Goal: Task Accomplishment & Management: Complete application form

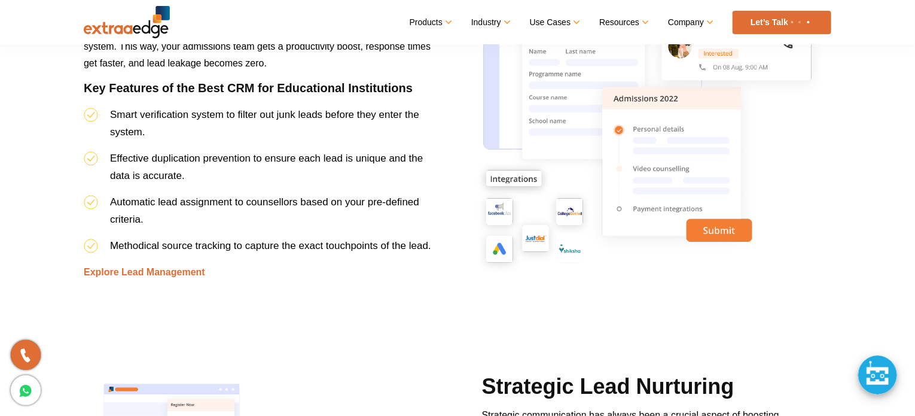
scroll to position [1278, 0]
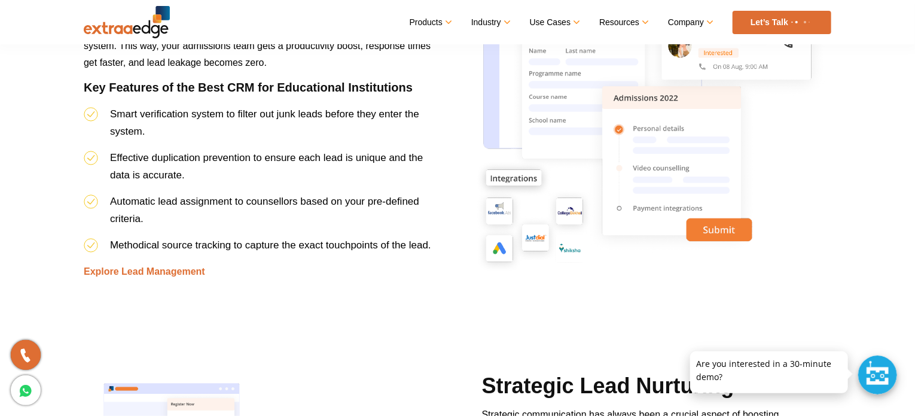
click at [785, 22] on link "Let’s Talk" at bounding box center [782, 22] width 99 height 23
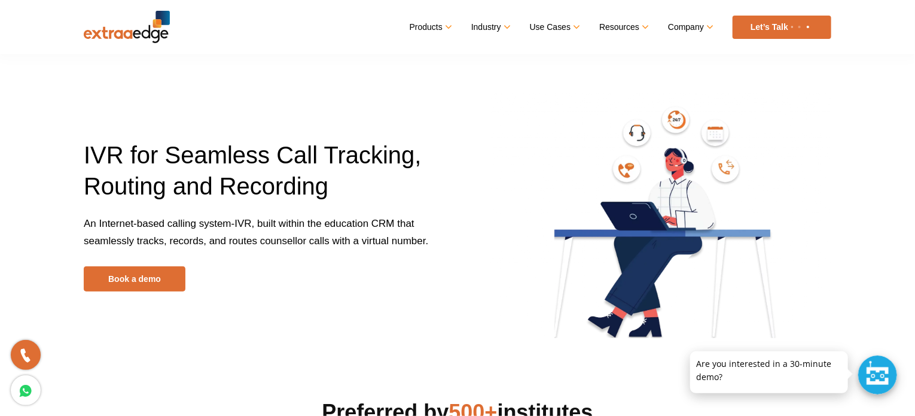
click at [758, 26] on link "Let’s Talk" at bounding box center [782, 27] width 99 height 23
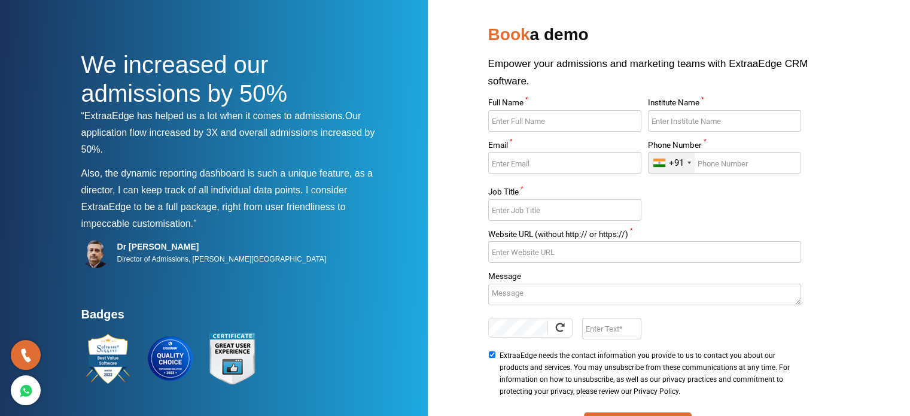
scroll to position [33, 0]
click at [569, 121] on input "Full Name *" at bounding box center [564, 121] width 153 height 22
type input "Mayuri"
click at [724, 118] on input "Institute Name *" at bounding box center [724, 121] width 153 height 22
type input "Aliff Overseas Pvt Ltd"
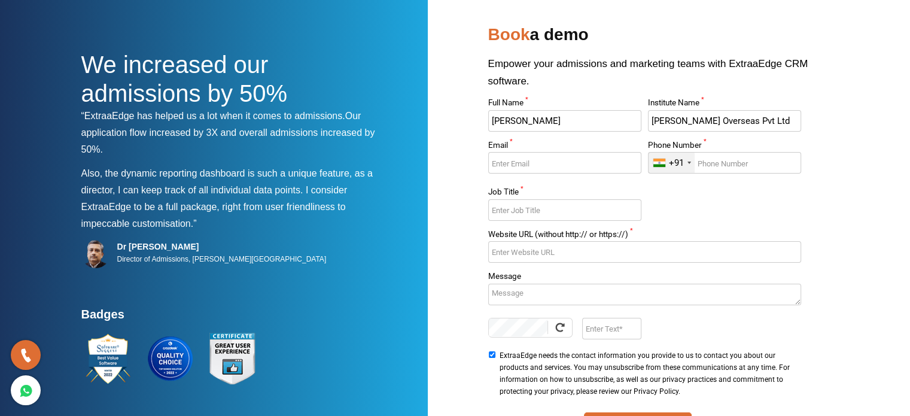
click at [602, 164] on input "Email *" at bounding box center [564, 163] width 153 height 22
type input "mayuri@aliff.in"
click at [782, 160] on input "Phone Number *" at bounding box center [724, 163] width 153 height 22
paste input "84540 4732"
click at [726, 162] on input "84540 4732" at bounding box center [724, 163] width 153 height 22
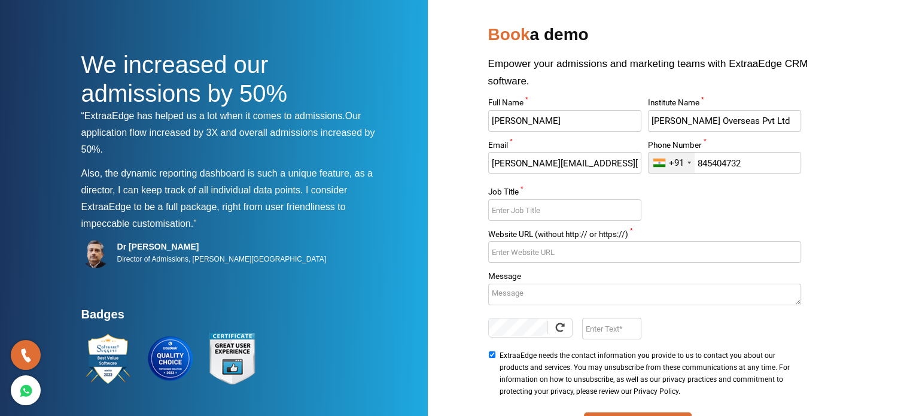
type input "845404732"
click at [557, 212] on input "Job Title *" at bounding box center [564, 210] width 153 height 22
type input "Sr. Hr Executive"
click at [544, 256] on input "Website URL (without http:// or https://) *" at bounding box center [644, 252] width 313 height 22
paste input "https://www.aliff.in/"
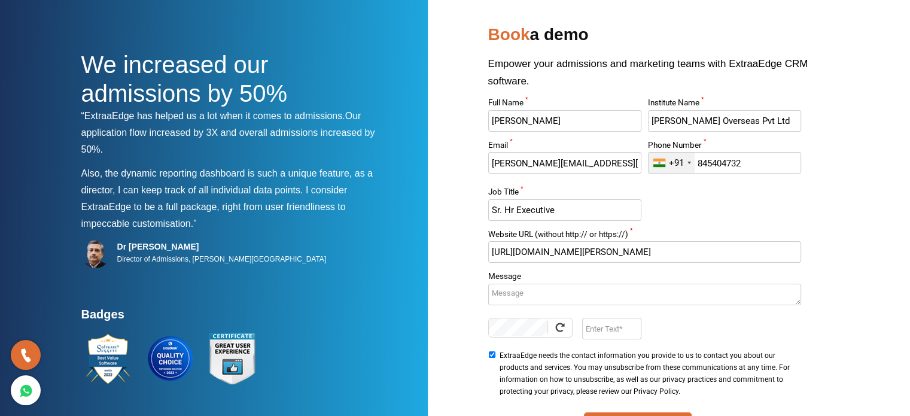
type input "https://www.aliff.in/"
click at [577, 293] on textarea "Message" at bounding box center [644, 295] width 313 height 22
type textarea "Please give me a call, to discuss about the services"
click at [610, 330] on input "Enter Text" at bounding box center [611, 329] width 59 height 22
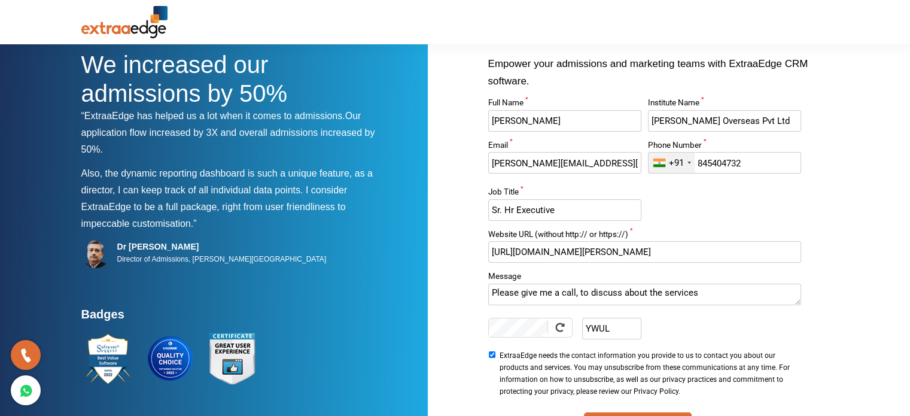
scroll to position [123, 0]
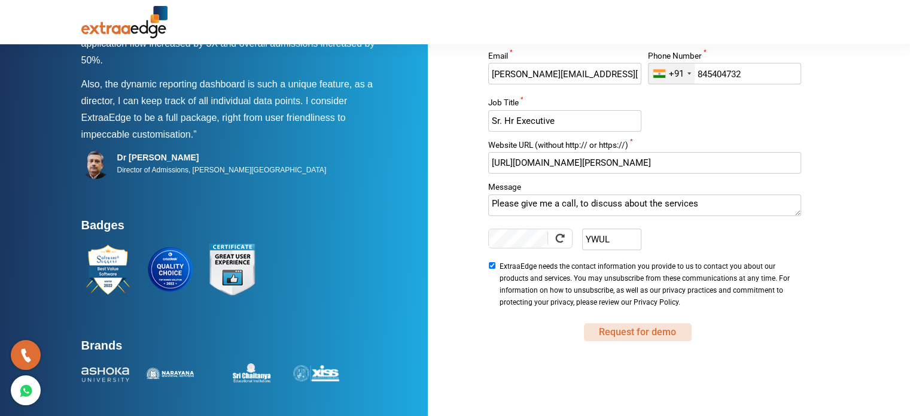
type input "YWUL"
click at [634, 330] on button "Request for demo" at bounding box center [638, 332] width 108 height 18
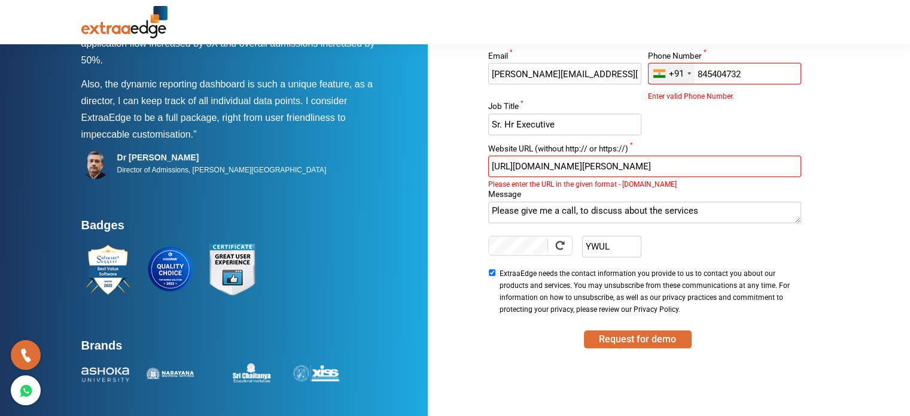
click at [619, 170] on input "https://www.aliff.in/" at bounding box center [644, 167] width 313 height 22
drag, startPoint x: 519, startPoint y: 167, endPoint x: 486, endPoint y: 166, distance: 32.9
click at [486, 166] on div "Full Name * Mayuri Institute Name * Aliff Overseas Pvt Ltd Email * mayuri@aliff…" at bounding box center [644, 164] width 319 height 308
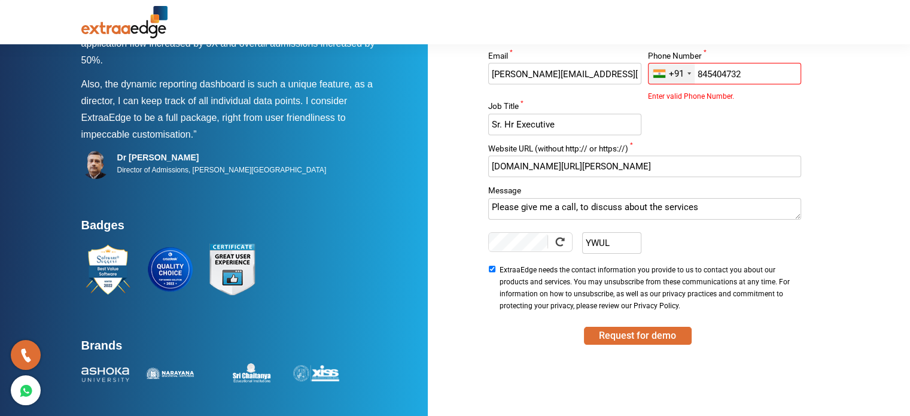
click at [554, 164] on input "www.aliff.in/" at bounding box center [644, 167] width 313 height 22
type input "www.aliff.in"
click at [651, 337] on button "Request for demo" at bounding box center [638, 336] width 108 height 18
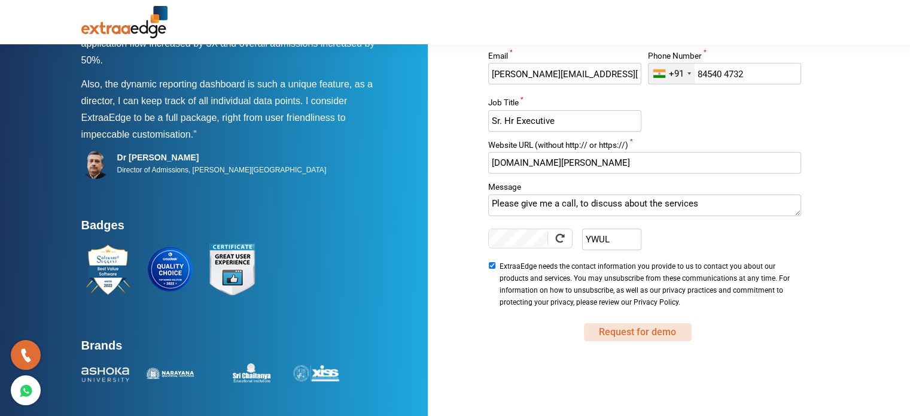
type input "84540 4732"
click at [680, 324] on button "Request for demo" at bounding box center [638, 332] width 108 height 18
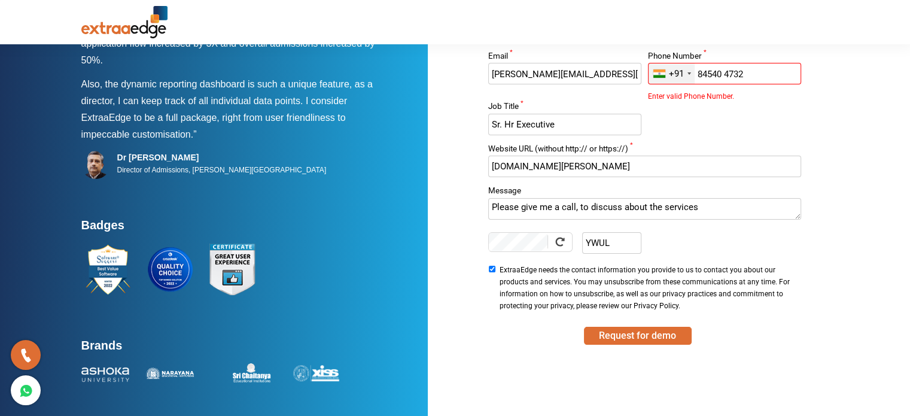
click at [749, 72] on input "84540 4732" at bounding box center [724, 74] width 153 height 22
click at [768, 107] on div "Full Name * Mayuri Institute Name * Aliff Overseas Pvt Ltd Email * mayuri@aliff…" at bounding box center [644, 162] width 319 height 304
click at [756, 76] on input "84540 4732" at bounding box center [724, 74] width 153 height 22
click at [738, 96] on div "+91 India (भारत) +91 Afghanistan (‫افغانستان‬‎) +93 Albania (Shqipëri) +355 Alg…" at bounding box center [724, 81] width 153 height 36
drag, startPoint x: 747, startPoint y: 74, endPoint x: 691, endPoint y: 78, distance: 55.2
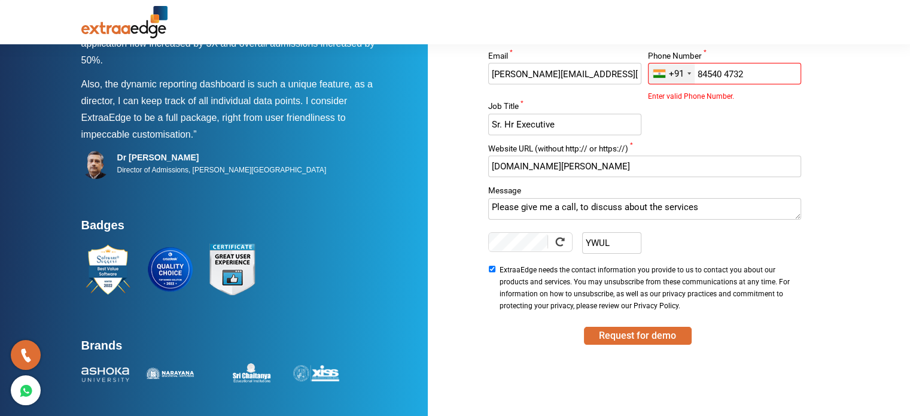
click at [691, 78] on div "+91 India (भारत) +91 Afghanistan (‫افغانستان‬‎) +93 Albania (Shqipëri) +355 Alg…" at bounding box center [724, 74] width 153 height 22
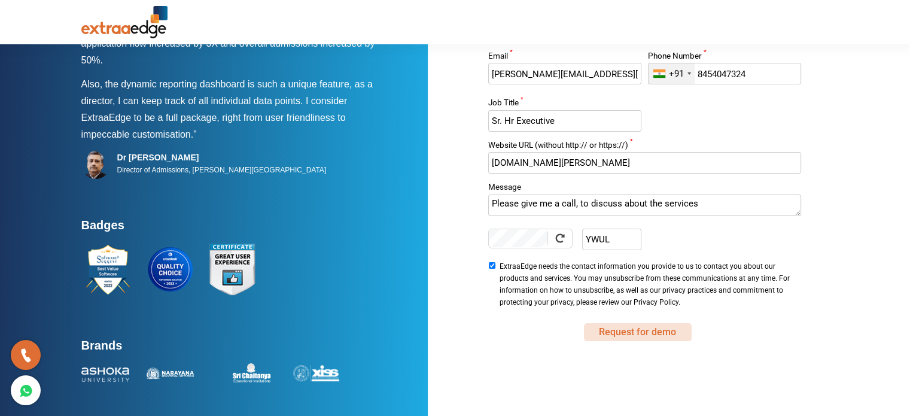
type input "8454047324"
click at [630, 327] on button "Request for demo" at bounding box center [638, 332] width 108 height 18
